Goal: Information Seeking & Learning: Check status

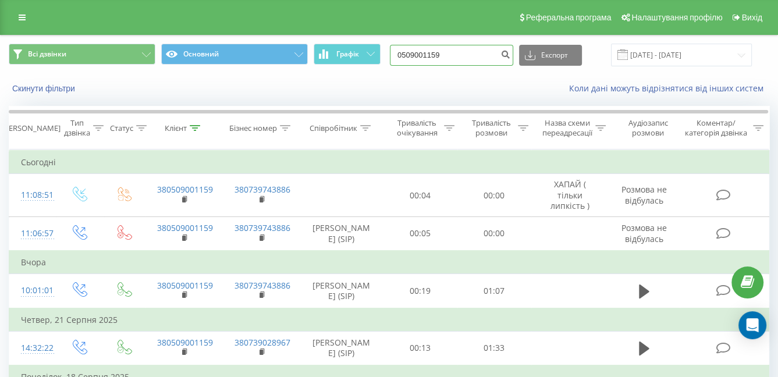
drag, startPoint x: 470, startPoint y: 56, endPoint x: 384, endPoint y: 60, distance: 86.1
click at [384, 60] on div "Всі дзвінки Основний Графік 0509001159 Експорт .csv .xls .xlsx [DATE] - [DATE]" at bounding box center [389, 55] width 760 height 23
paste input "987189345"
type input "0987189345"
click at [510, 54] on icon "submit" at bounding box center [505, 52] width 10 height 7
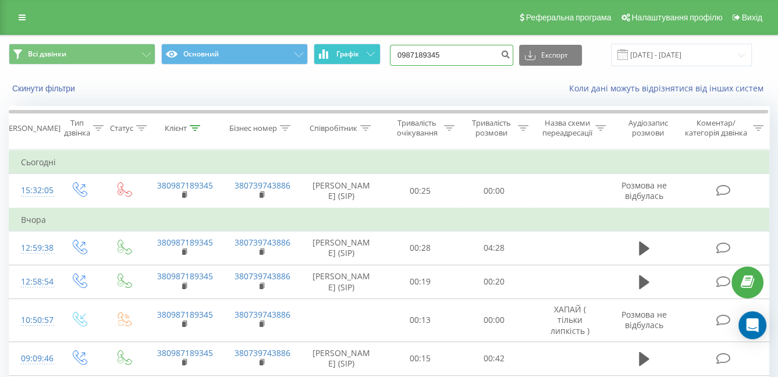
drag, startPoint x: 468, startPoint y: 49, endPoint x: 362, endPoint y: 53, distance: 105.9
click at [362, 53] on div "Всі дзвінки Основний Графік 0987189345 Експорт .csv .xls .xlsx [DATE] - [DATE]" at bounding box center [389, 55] width 760 height 23
paste input "72323660"
type input "0972323660"
click at [510, 51] on icon "submit" at bounding box center [505, 52] width 10 height 7
